Goal: Information Seeking & Learning: Learn about a topic

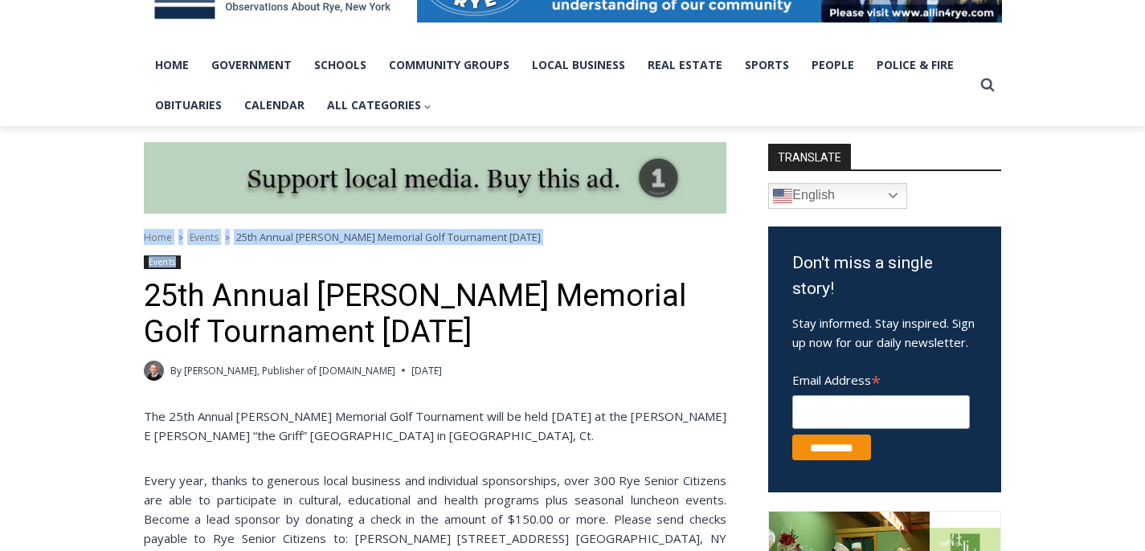
drag, startPoint x: 321, startPoint y: 230, endPoint x: 329, endPoint y: 271, distance: 41.7
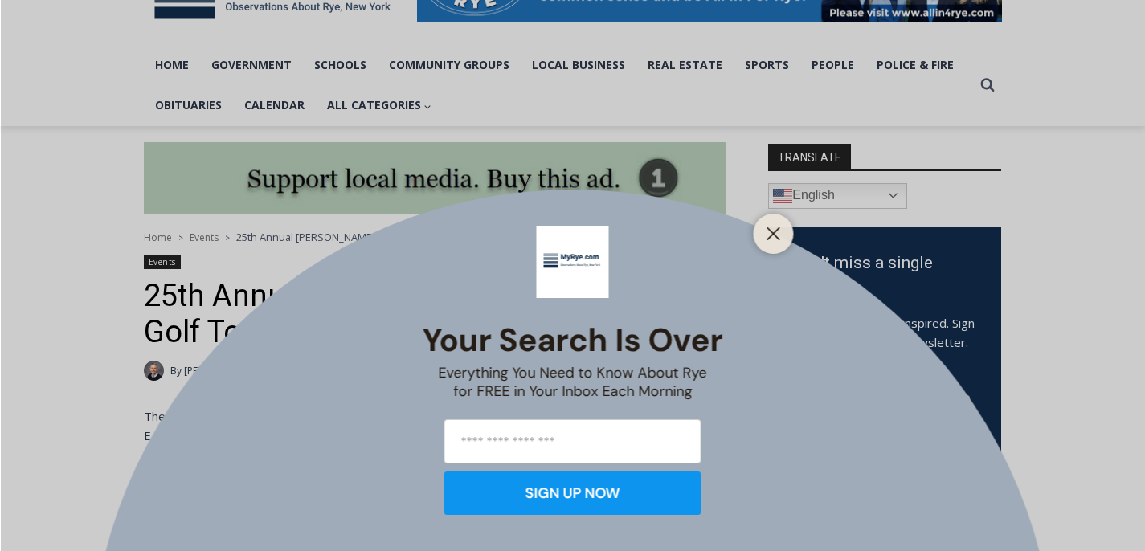
drag, startPoint x: 321, startPoint y: 296, endPoint x: 328, endPoint y: 306, distance: 12.0
click at [328, 306] on div "Your Search is Over Everything You Need to Know About Rye for FREE in Your Inbo…" at bounding box center [572, 275] width 1145 height 551
drag, startPoint x: 318, startPoint y: 300, endPoint x: 386, endPoint y: 308, distance: 68.1
click at [386, 308] on div "Your Search is Over Everything You Need to Know About Rye for FREE in Your Inbo…" at bounding box center [572, 275] width 1145 height 551
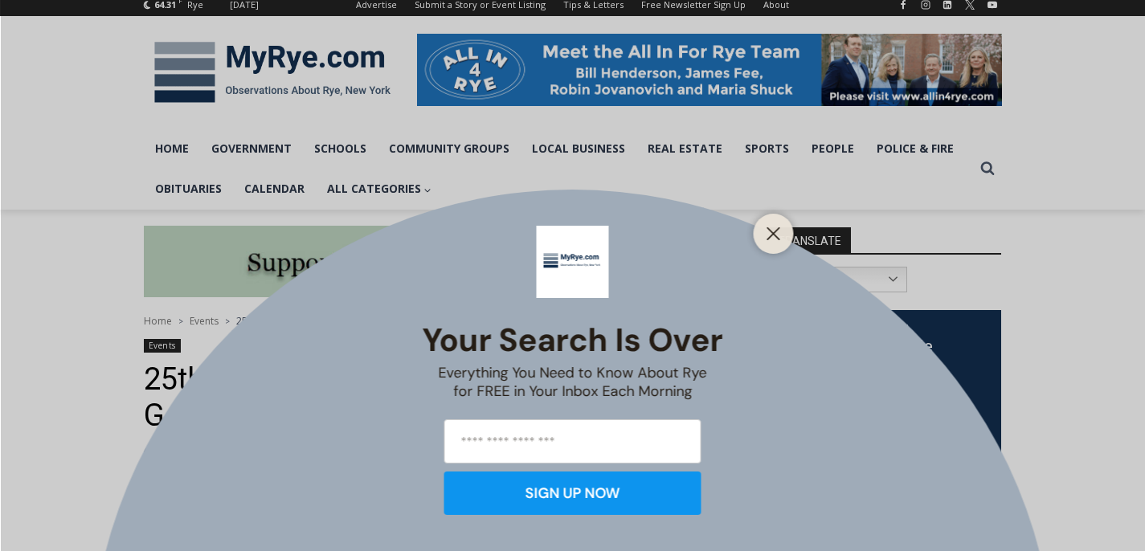
scroll to position [230, 0]
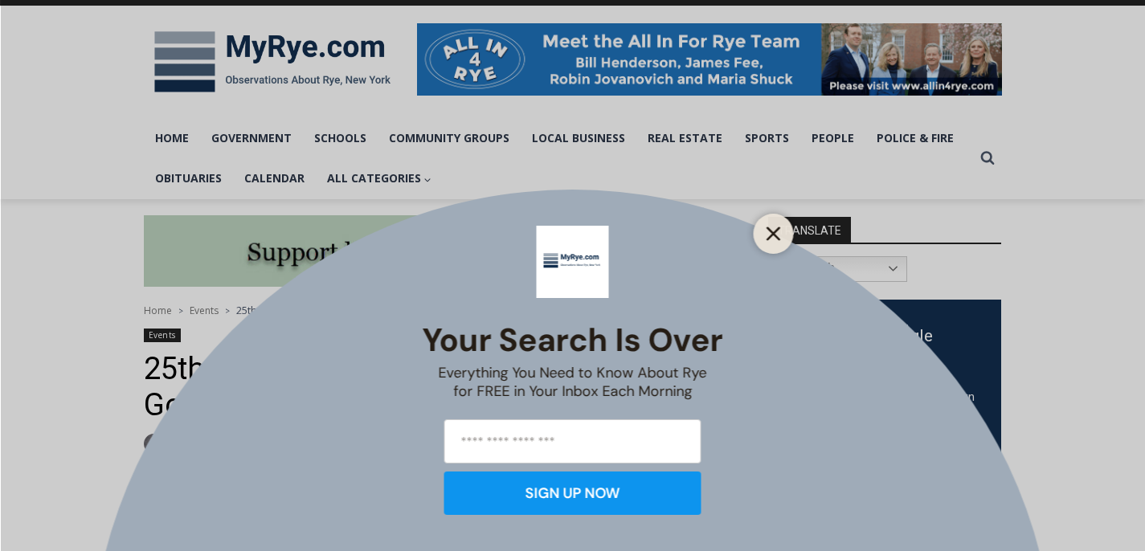
click at [782, 231] on button "Close" at bounding box center [773, 234] width 22 height 22
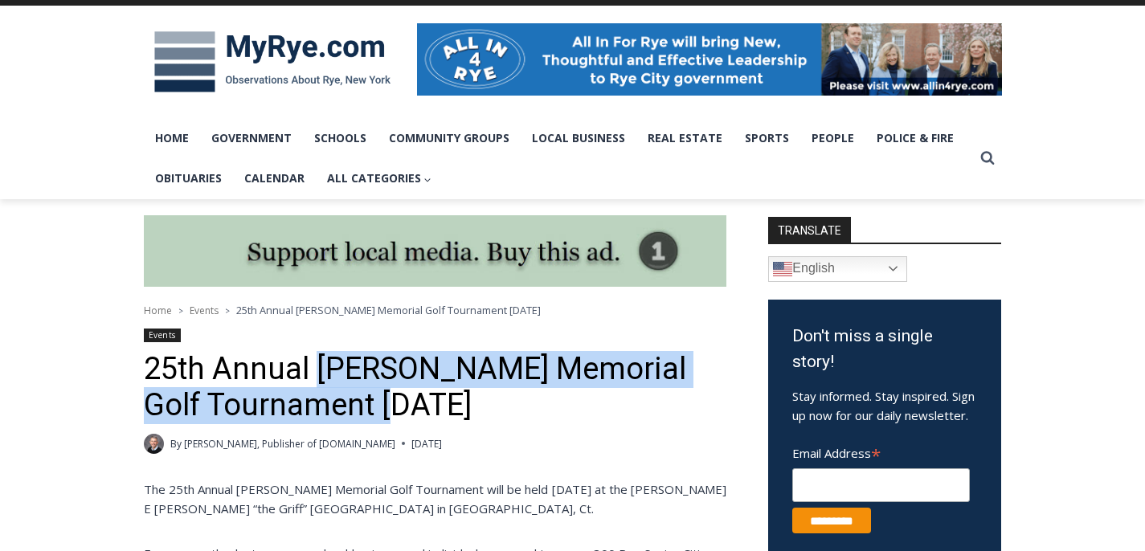
drag, startPoint x: 318, startPoint y: 378, endPoint x: 310, endPoint y: 411, distance: 33.9
click at [310, 411] on h1 "25th Annual George J. Kirby Memorial Golf Tournament July 21st" at bounding box center [435, 387] width 582 height 73
copy h1 "George J. Kirby Memorial Golf Tournament"
